Goal: Use online tool/utility

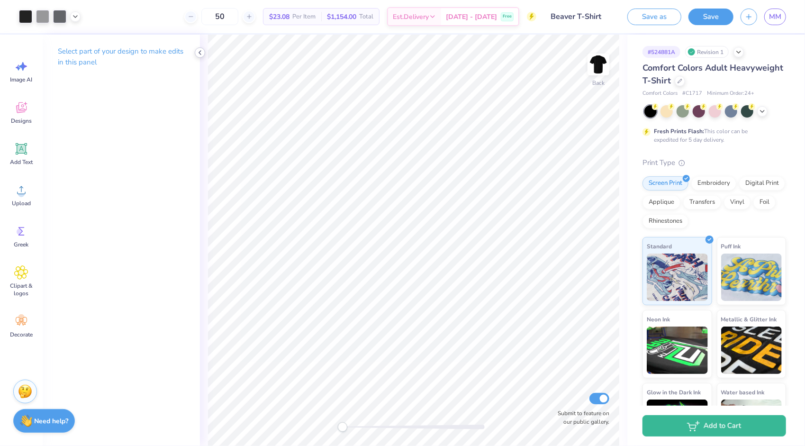
click at [203, 52] on icon at bounding box center [200, 53] width 8 height 8
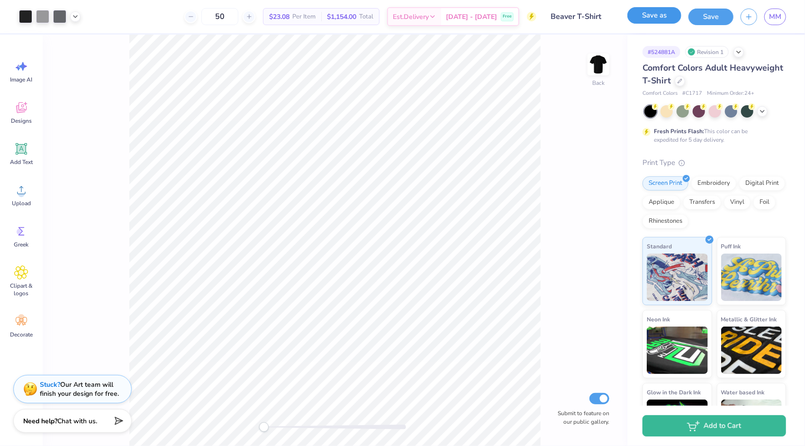
click at [681, 18] on button "Save as" at bounding box center [654, 15] width 54 height 17
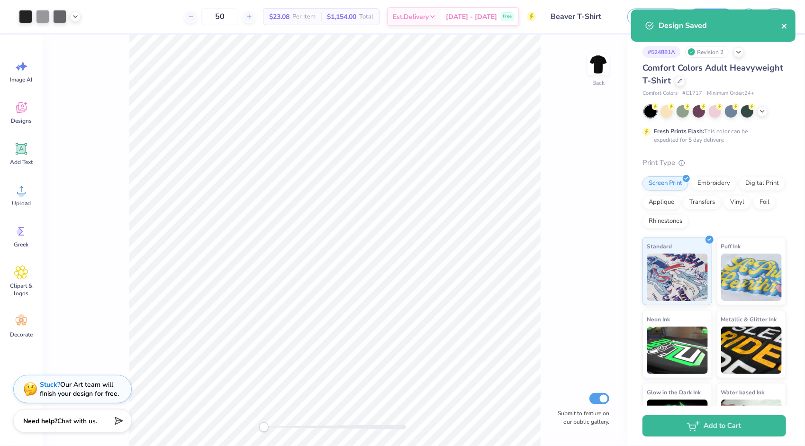
click at [784, 27] on icon "close" at bounding box center [784, 26] width 5 height 5
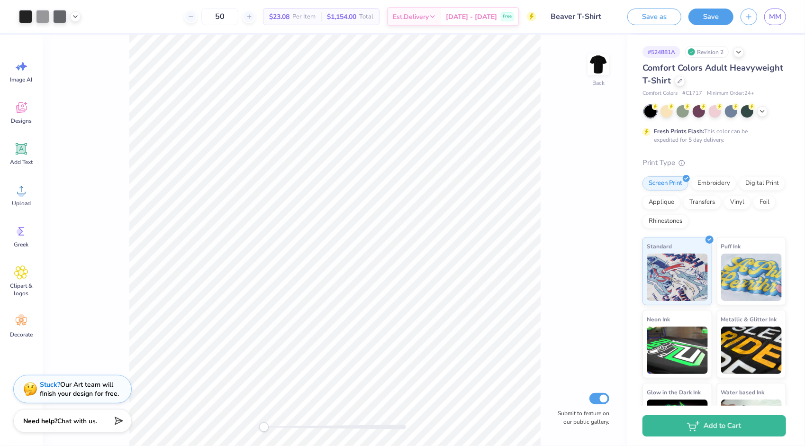
click at [750, 18] on body "Art colors 50 $23.08 Per Item $1,154.00 Total Est. Delivery [DATE] - [DATE] Fre…" at bounding box center [402, 223] width 805 height 446
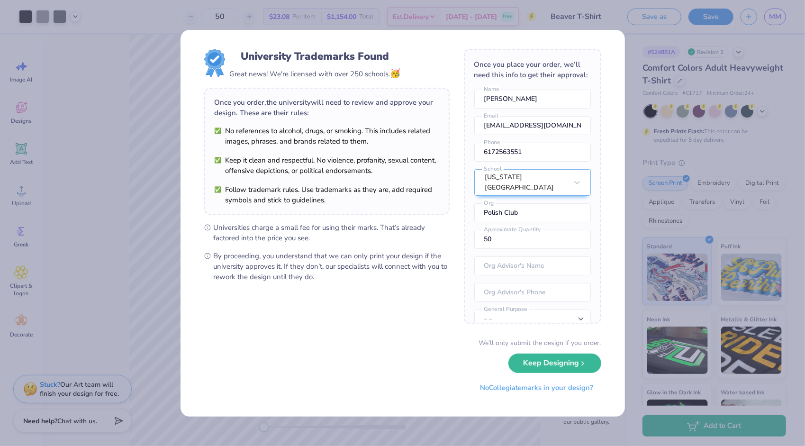
click at [613, 12] on div "University Trademarks Found Great news! We're licensed with over 250 schools. 🥳…" at bounding box center [402, 223] width 805 height 446
click at [635, 34] on div "University Trademarks Found Great news! We're licensed with over 250 schools. 🥳…" at bounding box center [402, 223] width 805 height 446
click at [566, 358] on button "Keep Designing" at bounding box center [555, 360] width 93 height 19
